Goal: Transaction & Acquisition: Purchase product/service

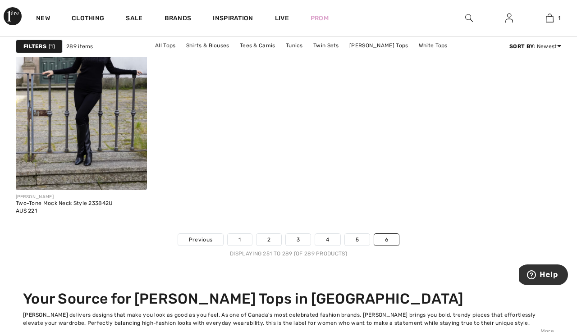
scroll to position [3159, 0]
click at [239, 242] on link "1" at bounding box center [240, 239] width 24 height 12
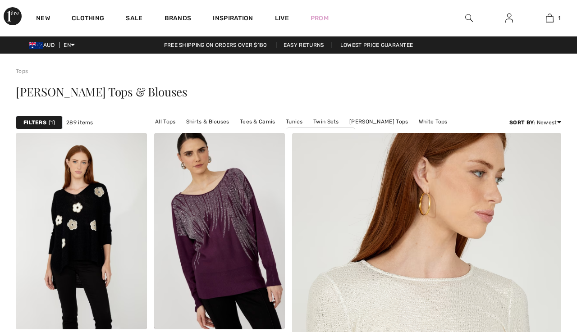
checkbox input "true"
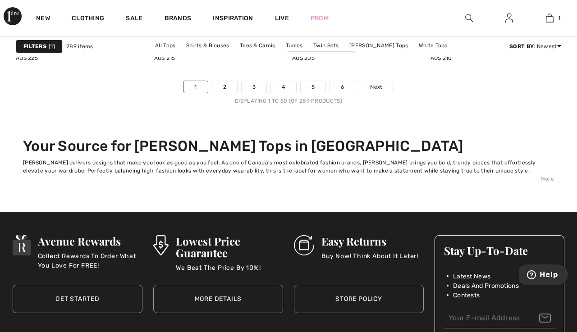
scroll to position [3806, 0]
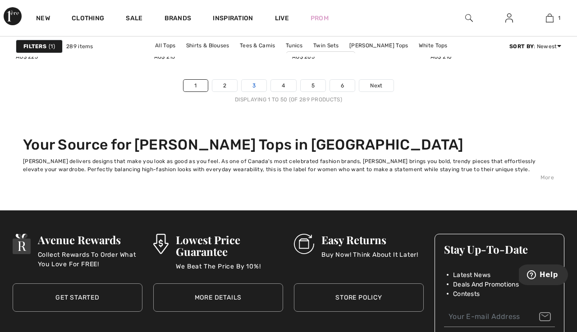
click at [256, 91] on link "3" at bounding box center [254, 86] width 25 height 12
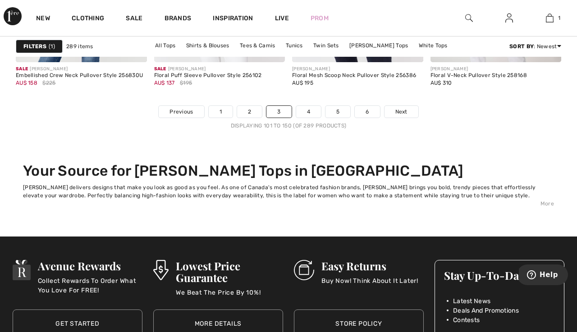
scroll to position [3781, 0]
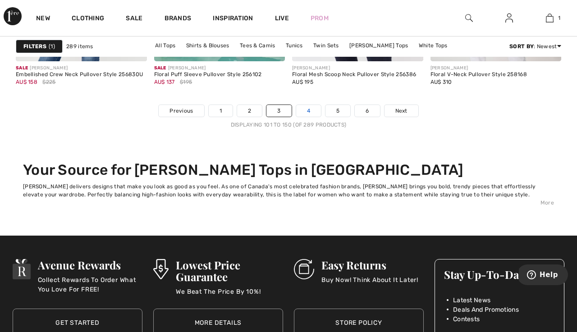
click at [306, 117] on link "4" at bounding box center [308, 111] width 25 height 12
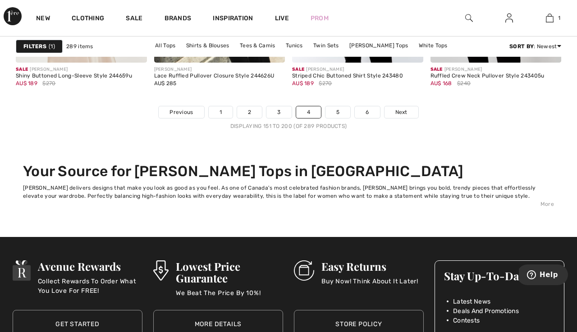
scroll to position [3781, 0]
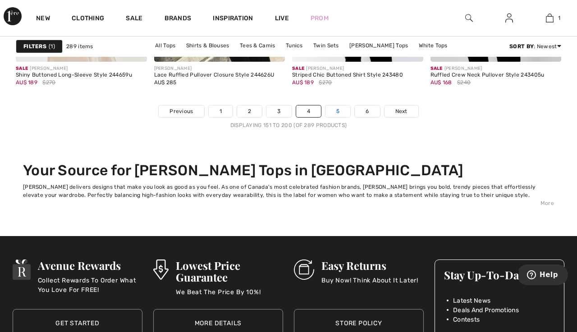
click at [338, 114] on link "5" at bounding box center [337, 111] width 25 height 12
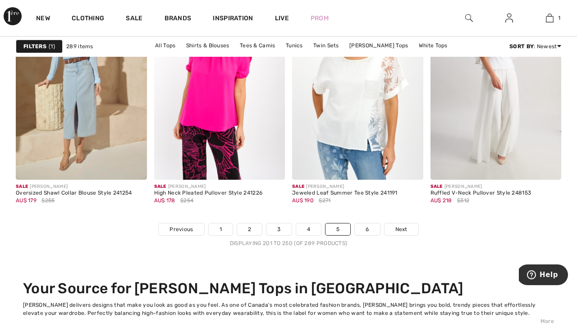
scroll to position [3664, 0]
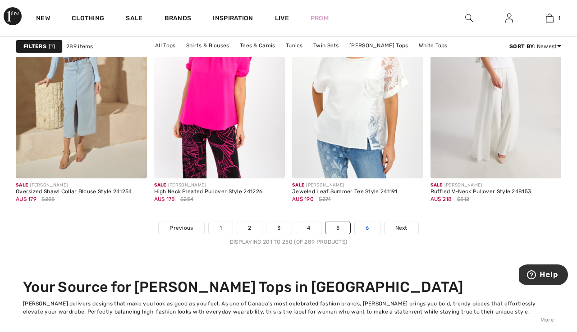
click at [365, 231] on link "6" at bounding box center [367, 228] width 25 height 12
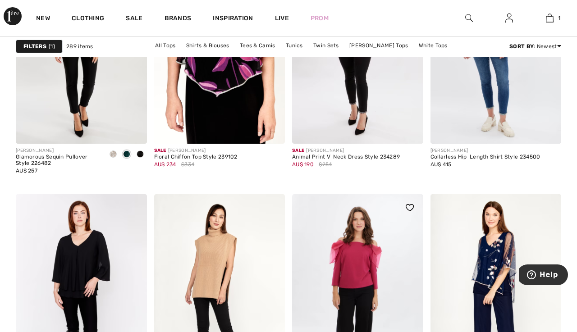
scroll to position [2615, 0]
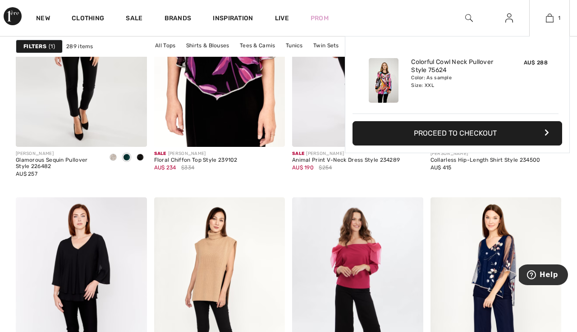
click at [379, 90] on img at bounding box center [384, 80] width 30 height 45
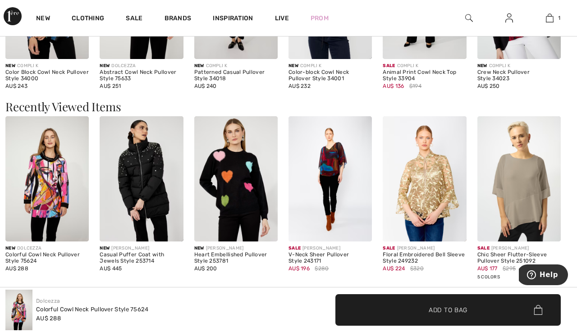
scroll to position [1088, 0]
click at [66, 185] on img at bounding box center [46, 178] width 83 height 125
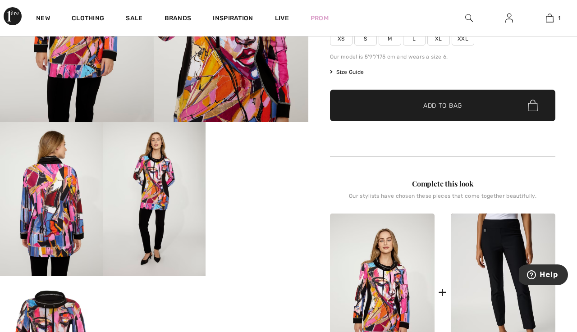
scroll to position [163, 0]
click at [59, 193] on img at bounding box center [51, 199] width 103 height 154
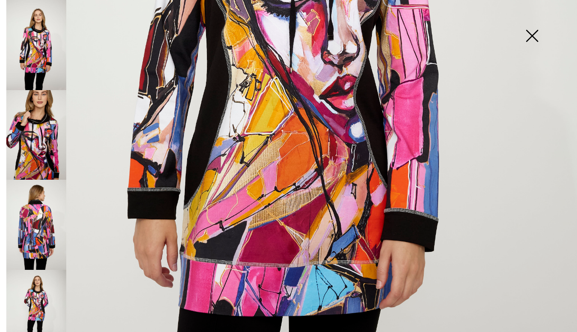
scroll to position [392, 0]
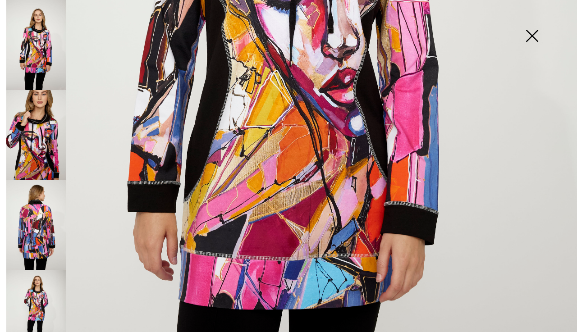
click at [286, 203] on img at bounding box center [288, 40] width 577 height 865
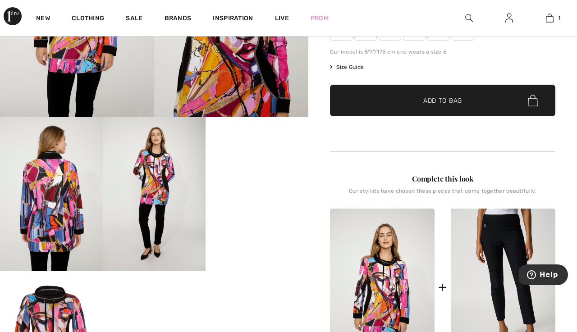
scroll to position [168, 0]
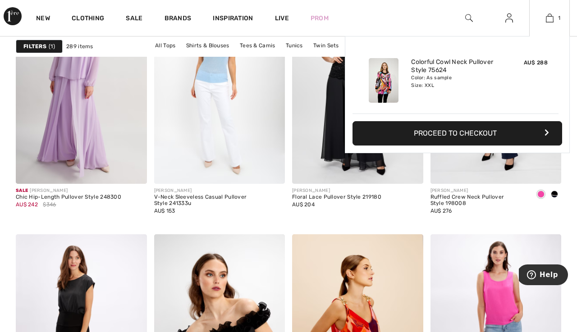
click at [528, 132] on button "Proceed to Checkout" at bounding box center [457, 133] width 210 height 24
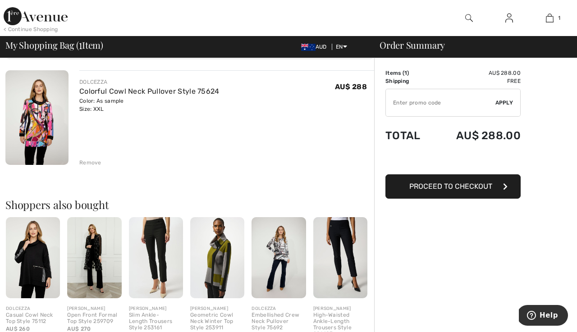
scroll to position [62, 0]
click at [503, 185] on icon "button" at bounding box center [505, 186] width 5 height 7
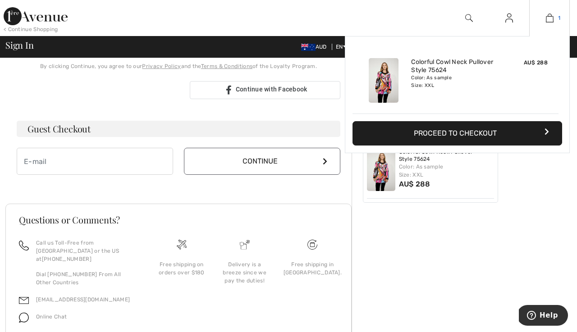
scroll to position [221, 0]
